Goal: Information Seeking & Learning: Check status

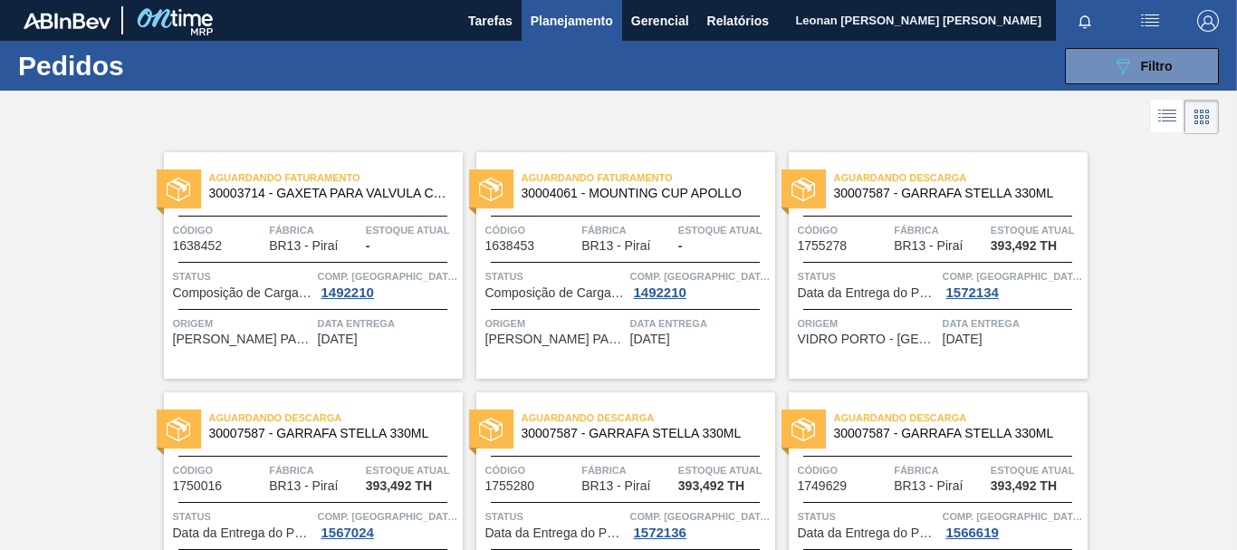
click at [1106, 63] on button "089F7B8B-B2A5-4AFE-B5C0-19BA573D28AC Filtro" at bounding box center [1142, 66] width 154 height 36
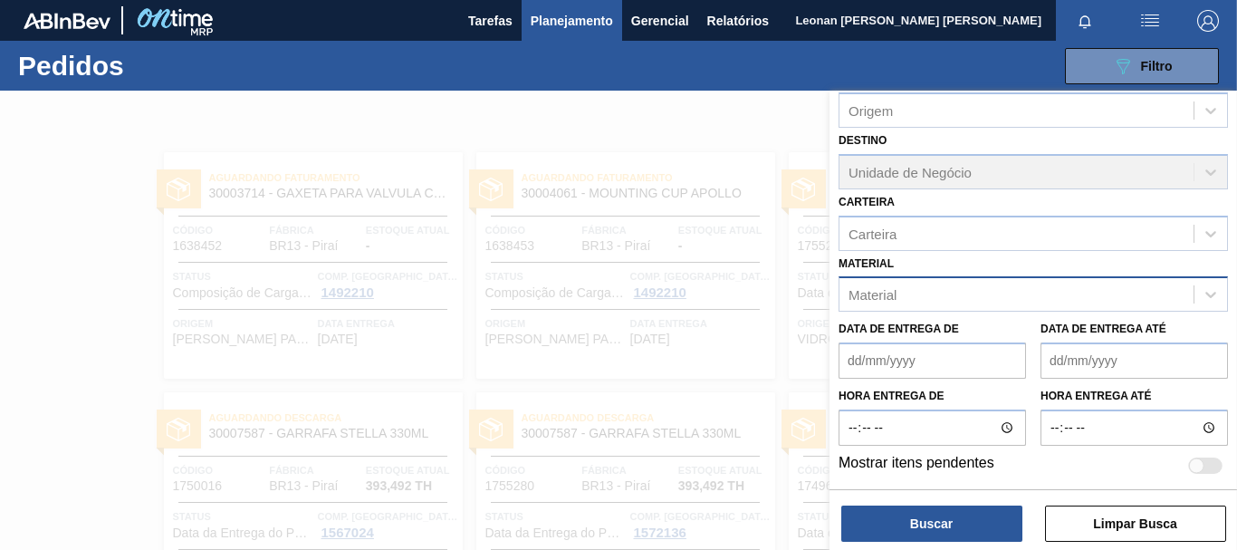
click at [962, 296] on div "Material" at bounding box center [1016, 295] width 354 height 26
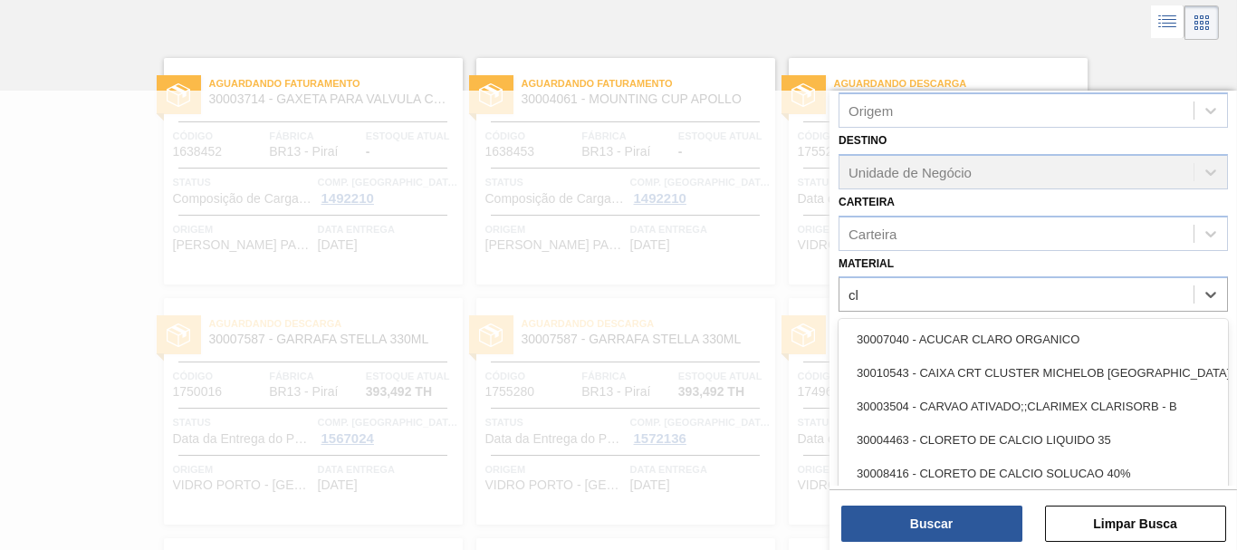
scroll to position [96, 0]
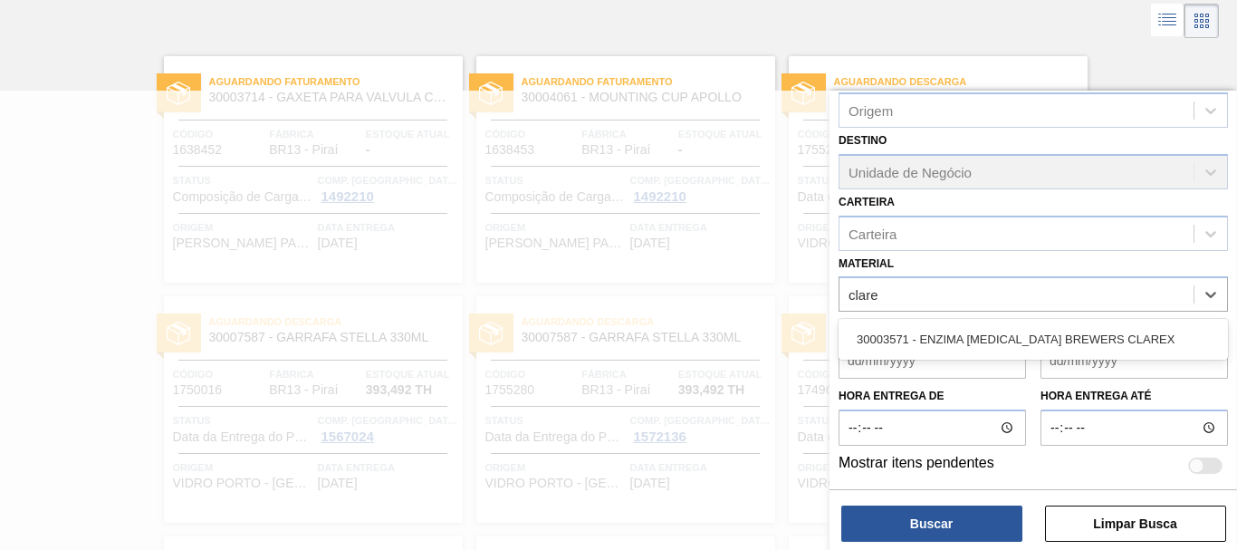
type input "clarex"
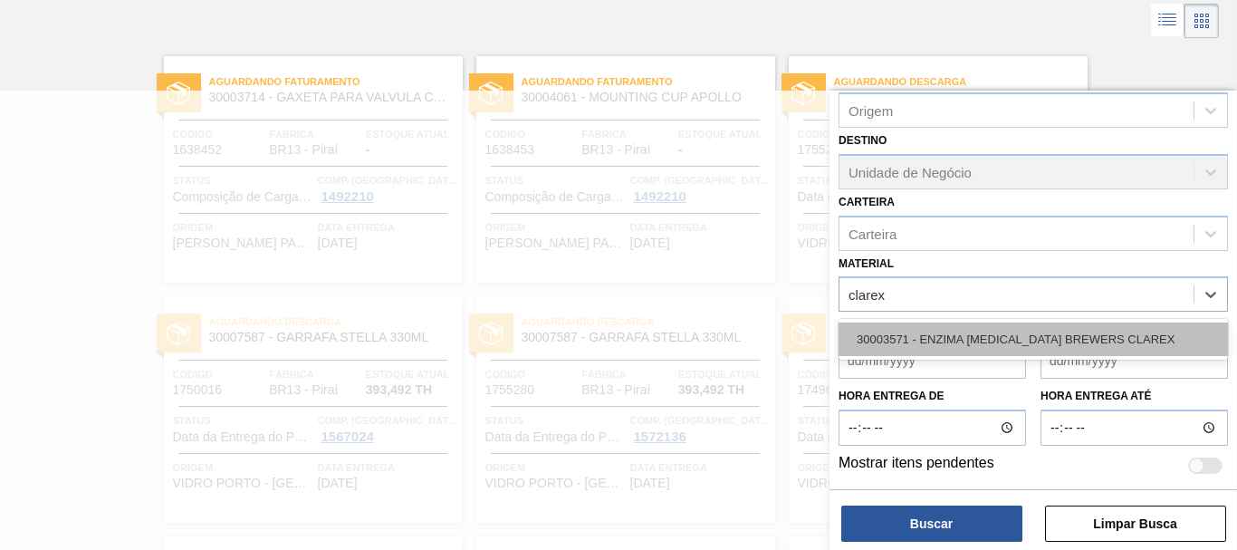
click at [972, 340] on div "30003571 - ENZIMA [MEDICAL_DATA] BREWERS CLAREX" at bounding box center [1033, 339] width 389 height 34
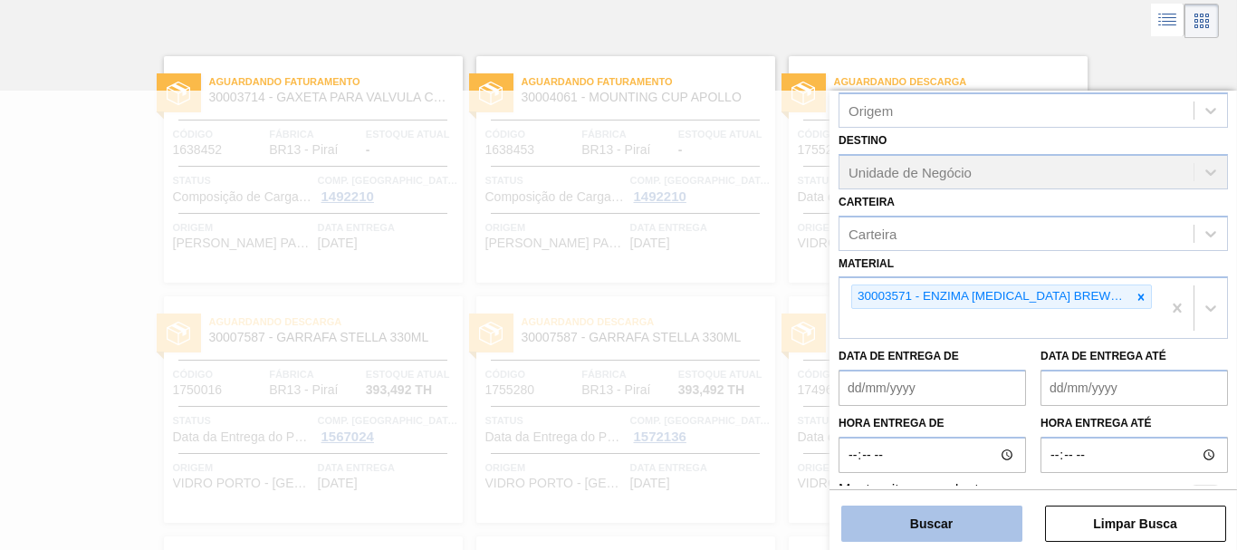
click at [965, 522] on button "Buscar" at bounding box center [931, 523] width 181 height 36
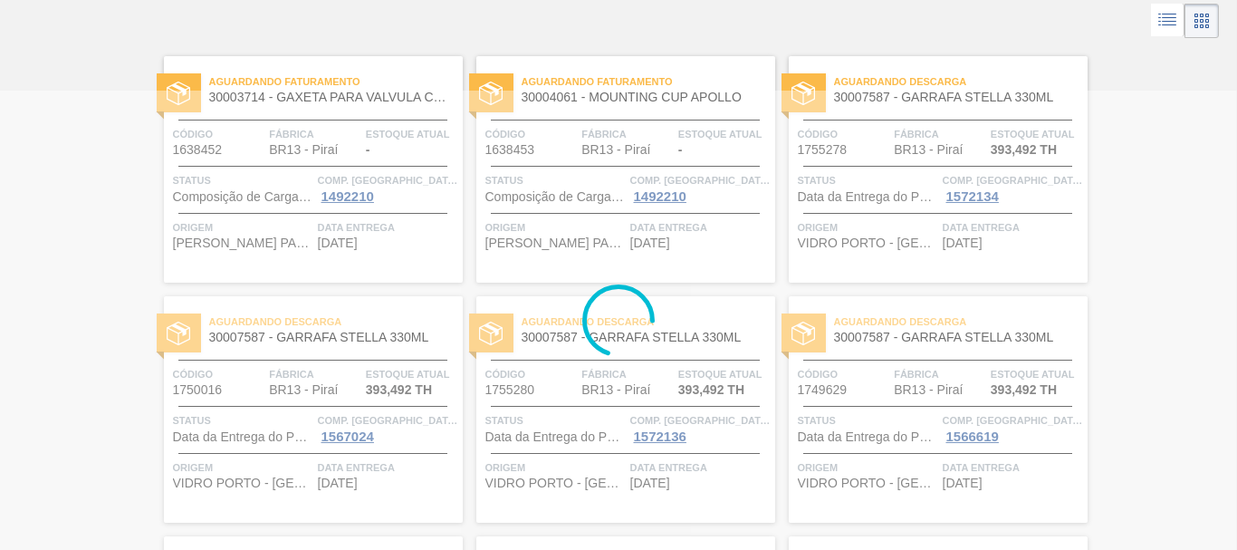
scroll to position [0, 0]
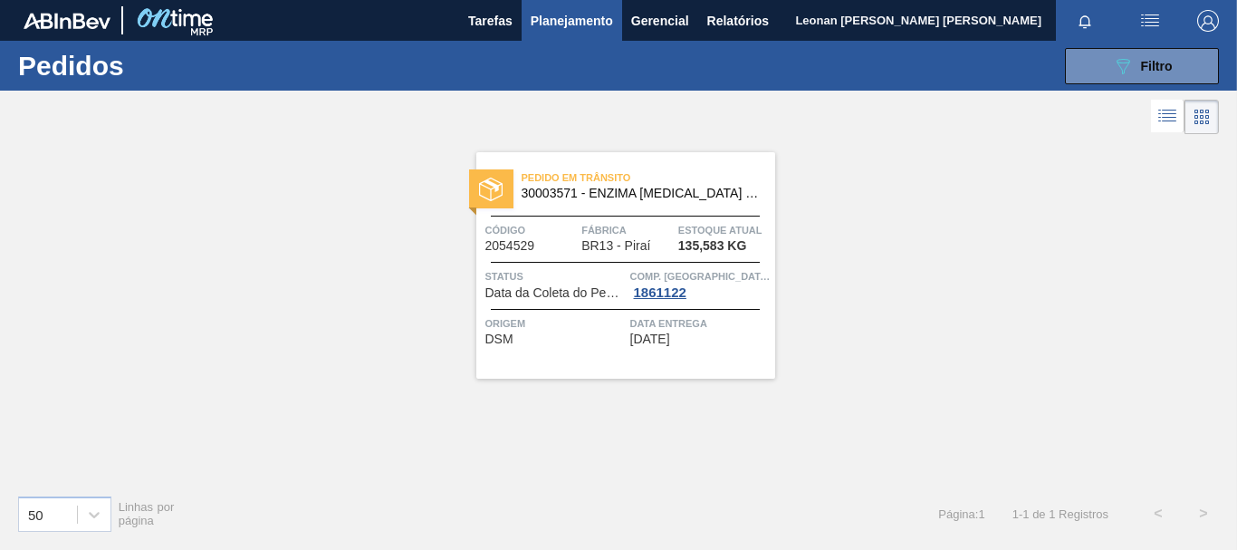
click at [710, 346] on div "Data Entrega [DATE]" at bounding box center [700, 330] width 140 height 32
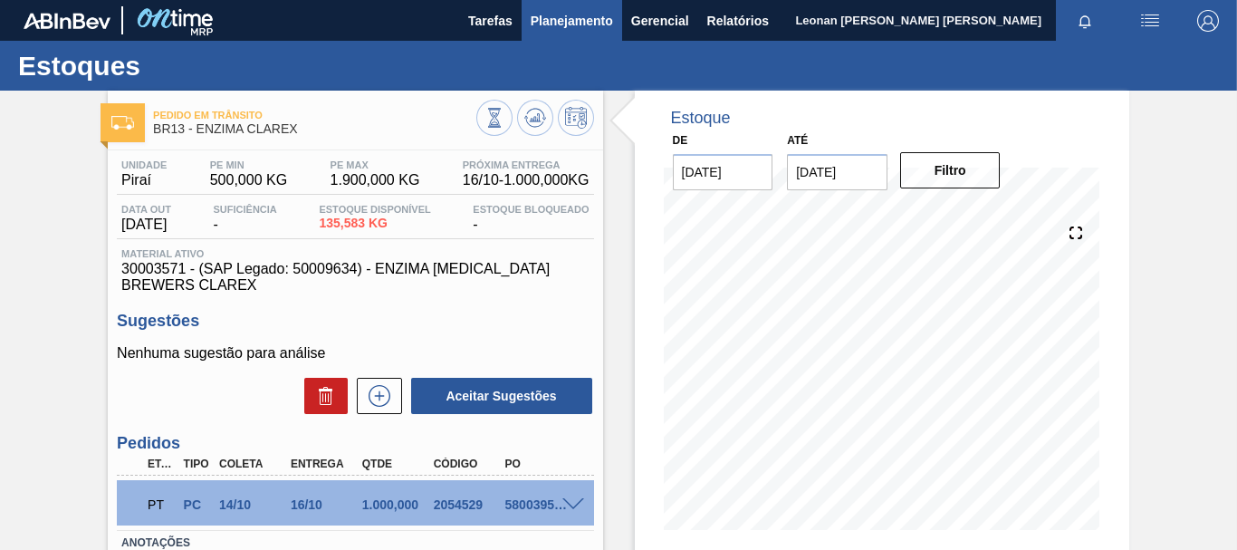
click at [586, 15] on span "Planejamento" at bounding box center [572, 21] width 82 height 22
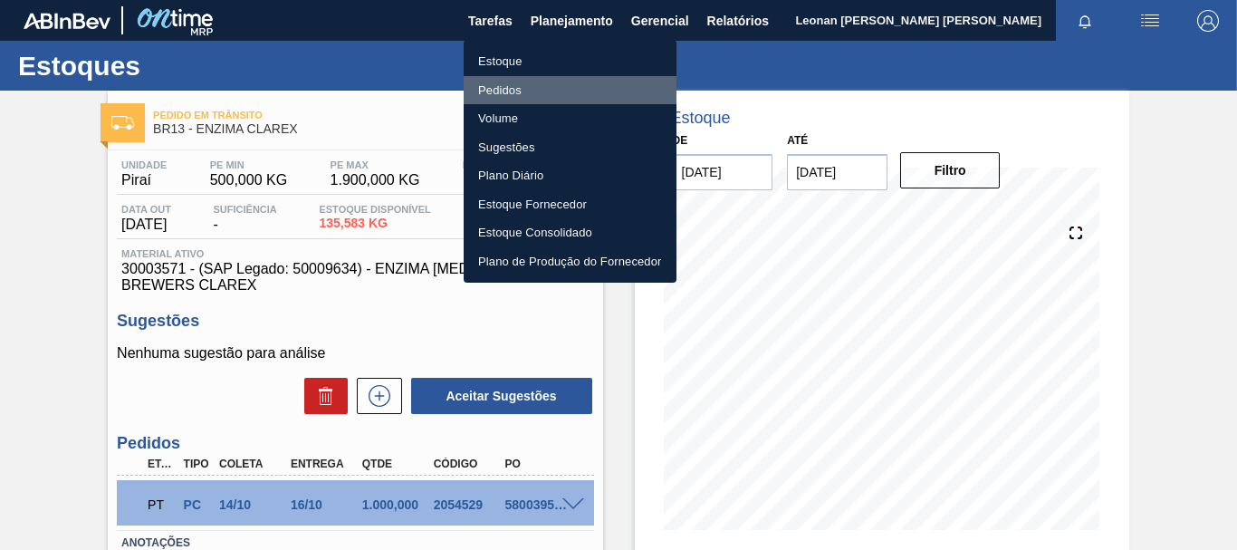
click at [503, 86] on li "Pedidos" at bounding box center [570, 90] width 213 height 29
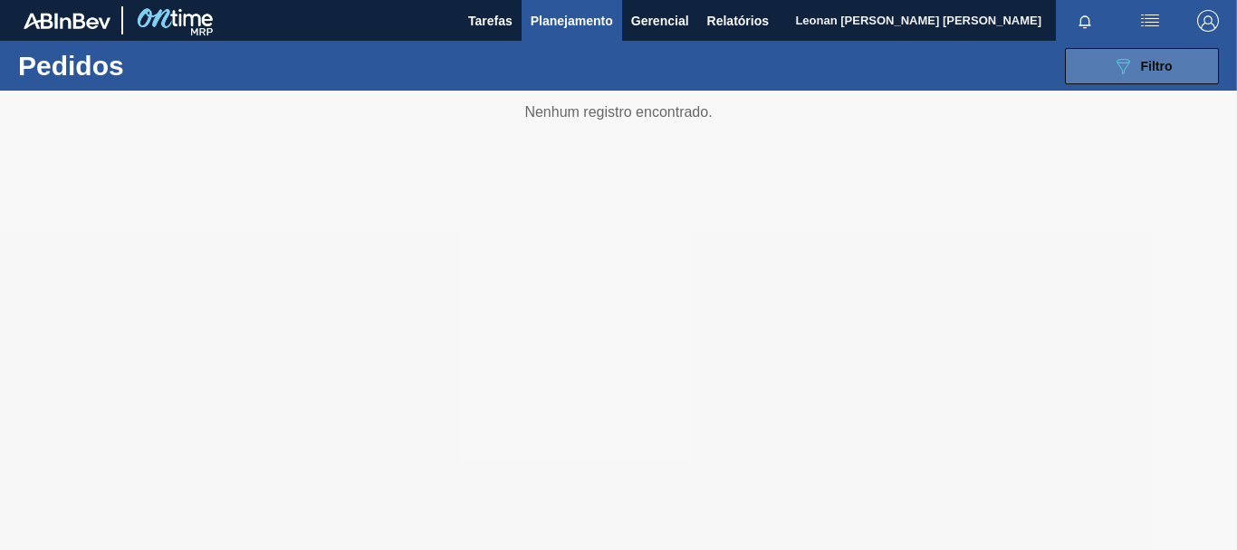
click at [1170, 71] on span "Filtro" at bounding box center [1157, 66] width 32 height 14
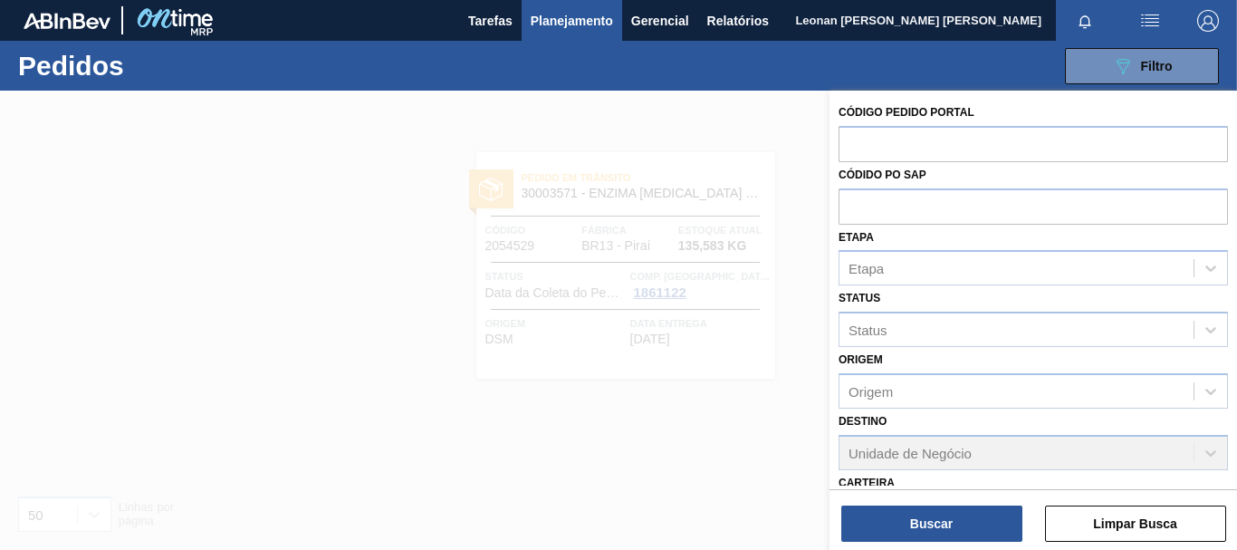
scroll to position [308, 0]
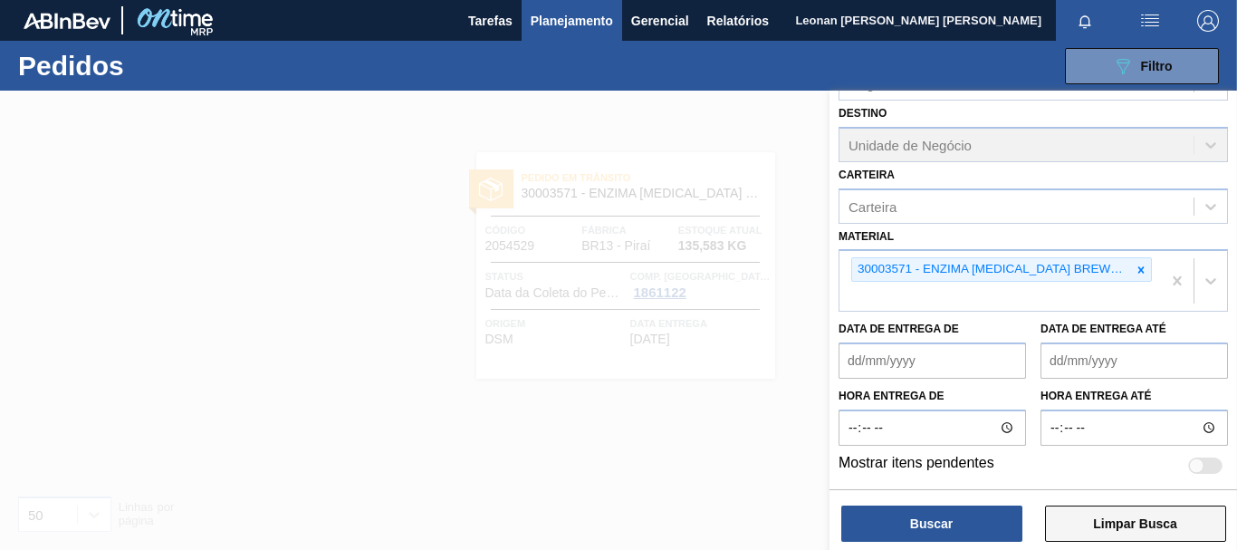
click at [1196, 508] on button "Limpar Busca" at bounding box center [1135, 523] width 181 height 36
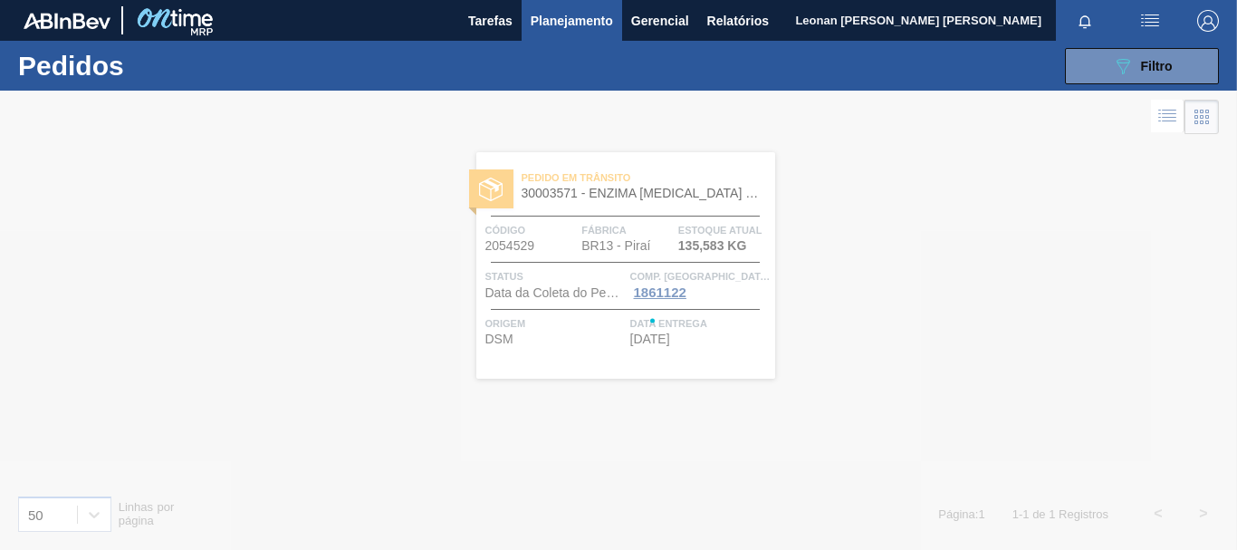
scroll to position [281, 0]
